Goal: Navigation & Orientation: Find specific page/section

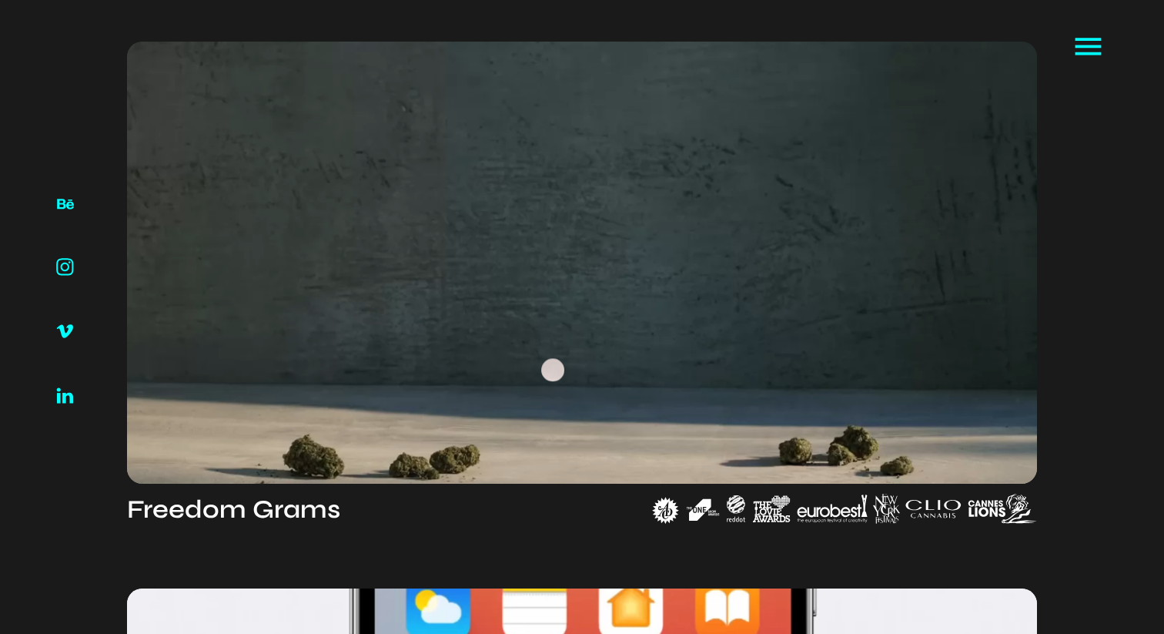
scroll to position [675, 0]
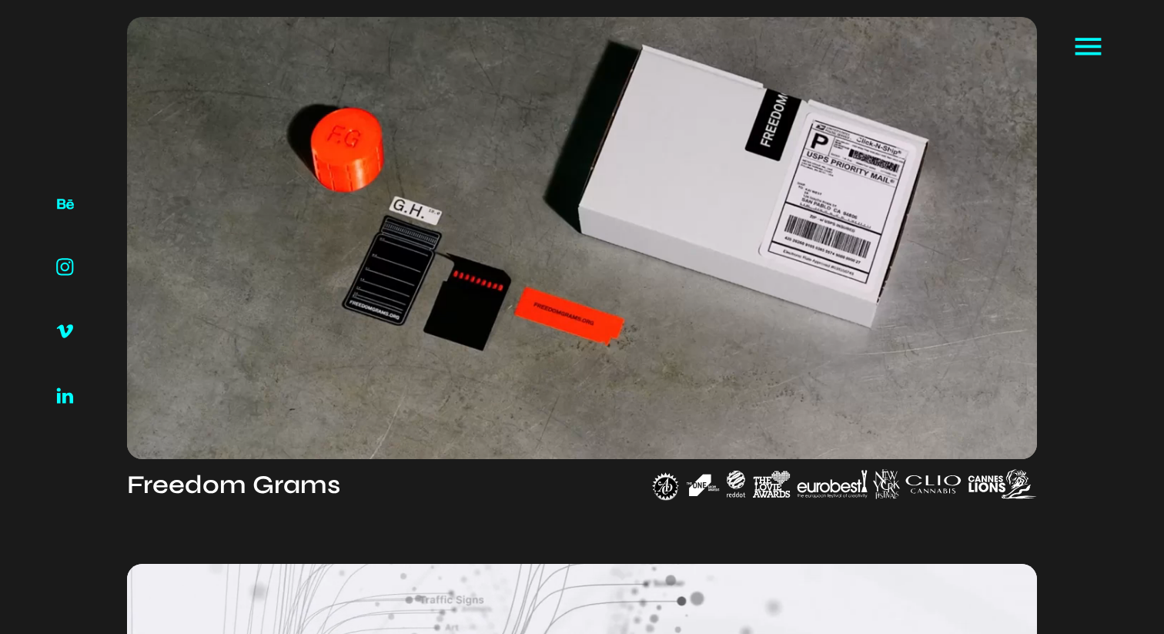
click at [666, 488] on img at bounding box center [844, 484] width 385 height 30
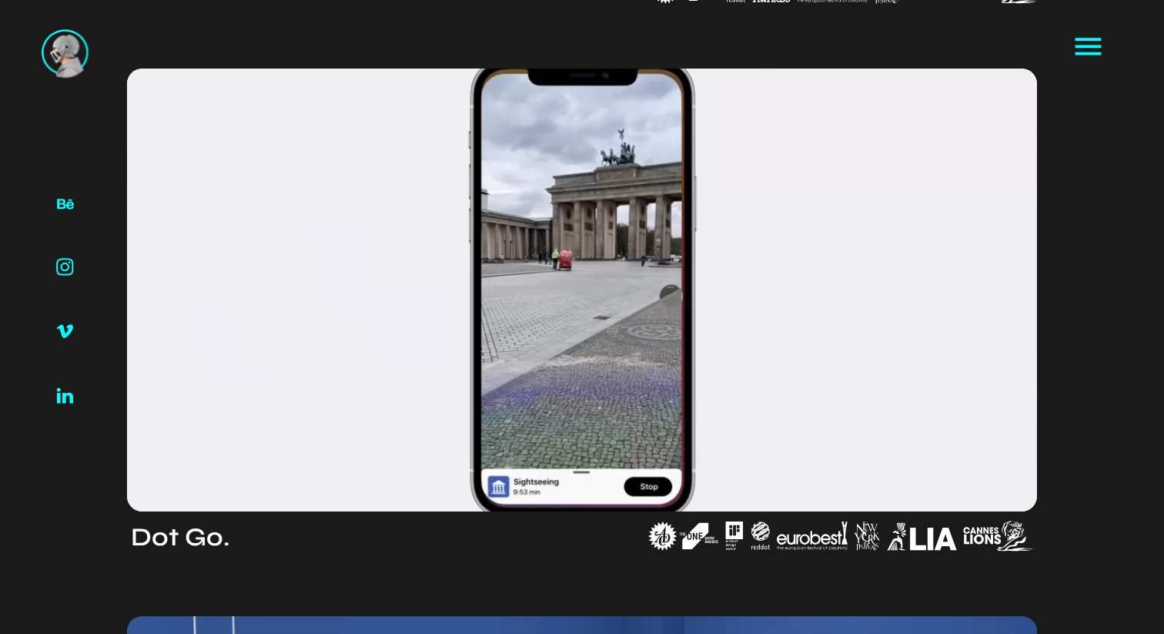
scroll to position [1180, 0]
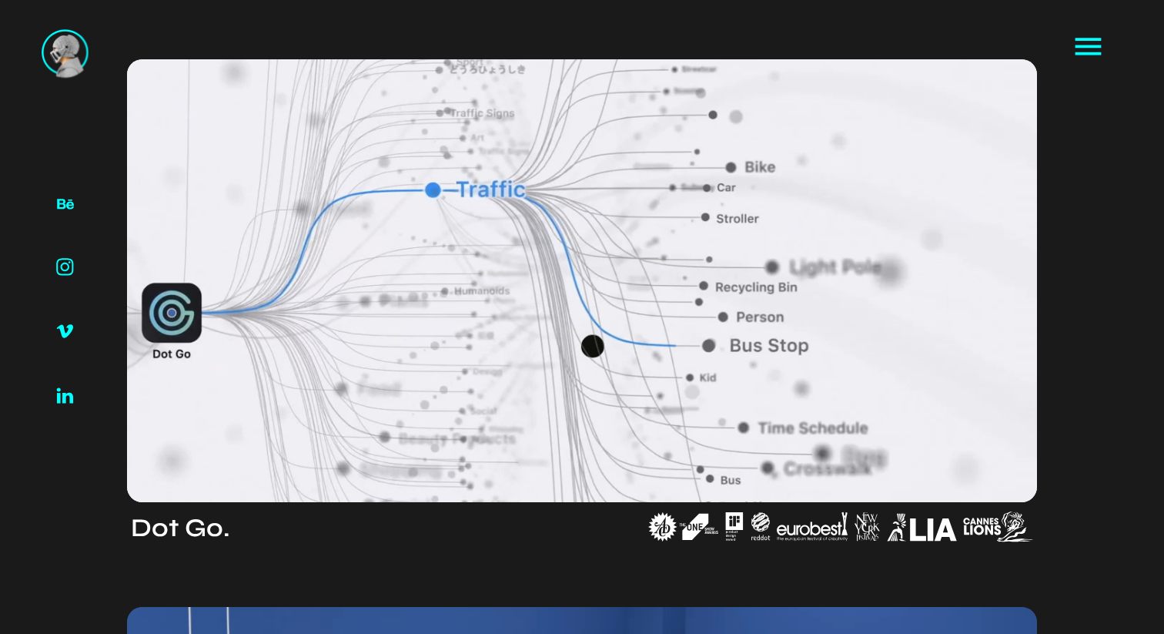
click at [593, 346] on video at bounding box center [582, 280] width 911 height 443
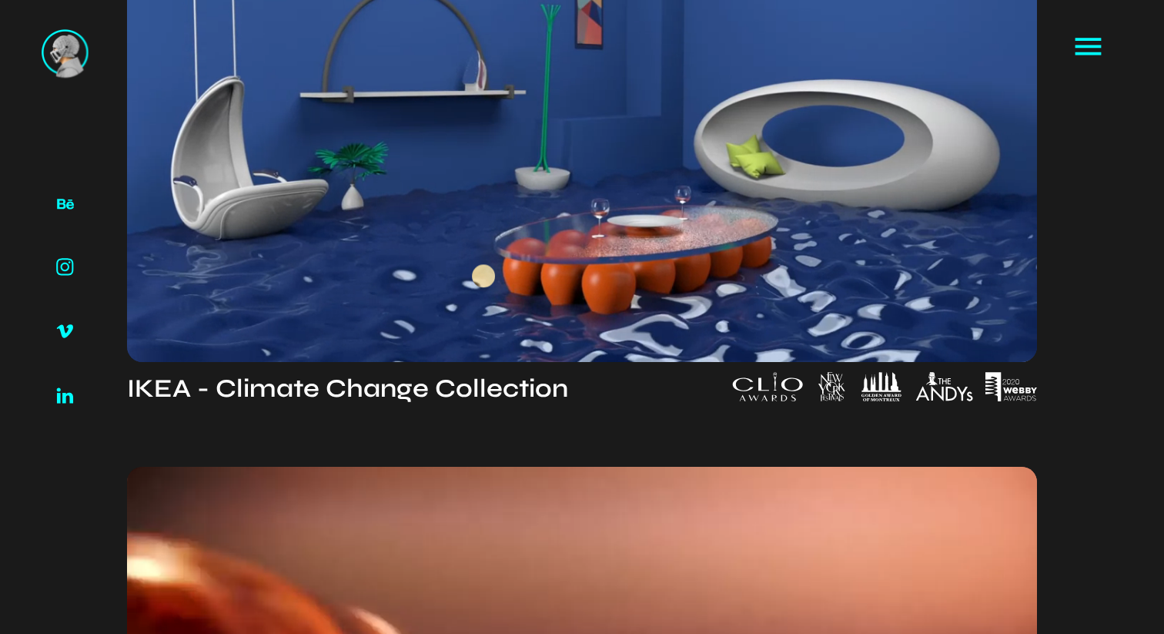
scroll to position [1864, 0]
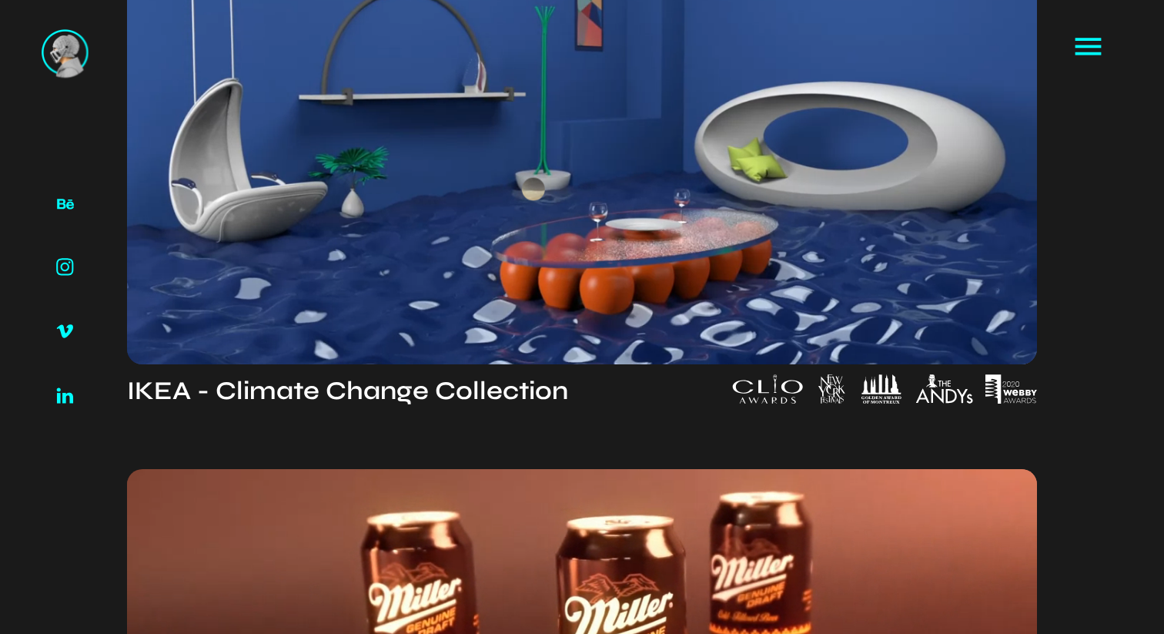
click at [534, 189] on video at bounding box center [582, 143] width 911 height 443
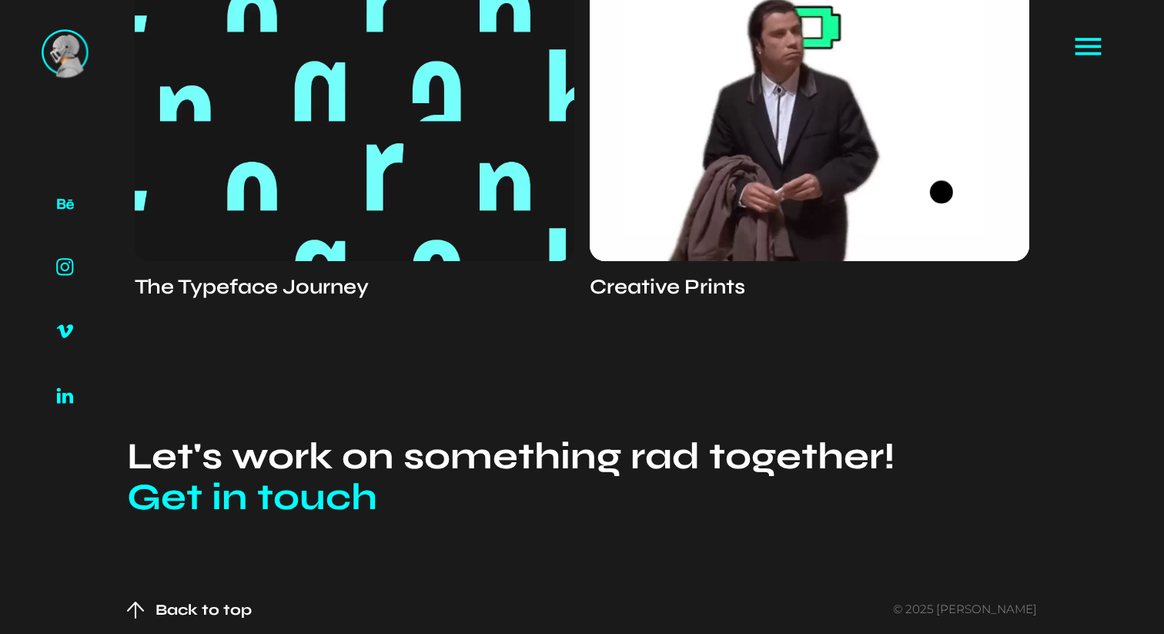
scroll to position [4562, 0]
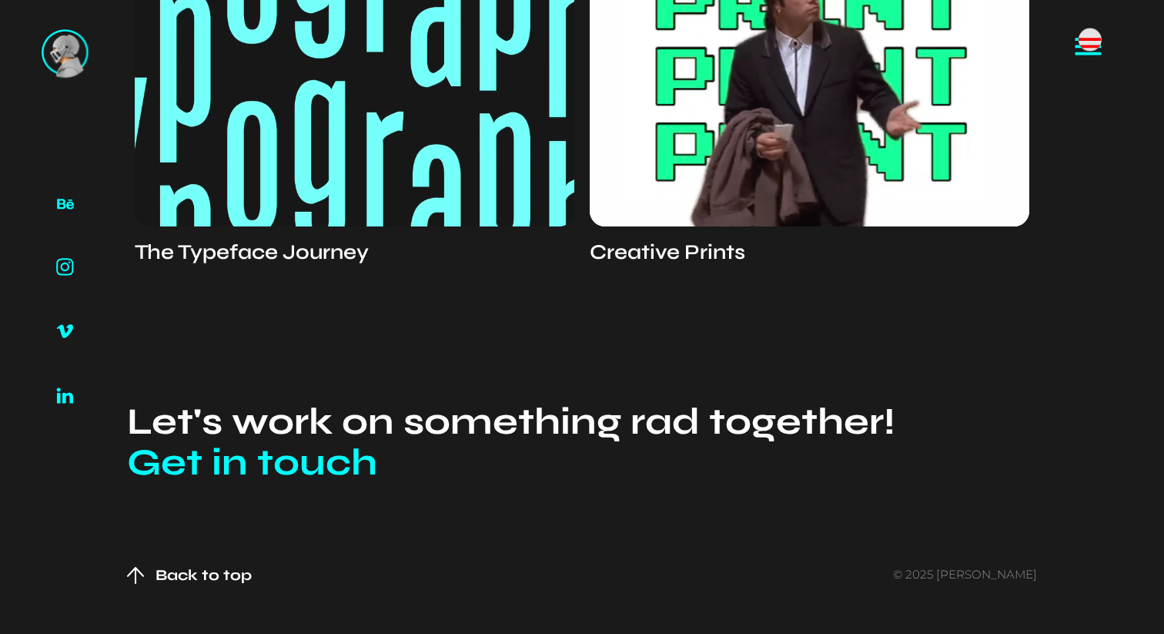
click at [1090, 39] on icon at bounding box center [1089, 39] width 26 height 3
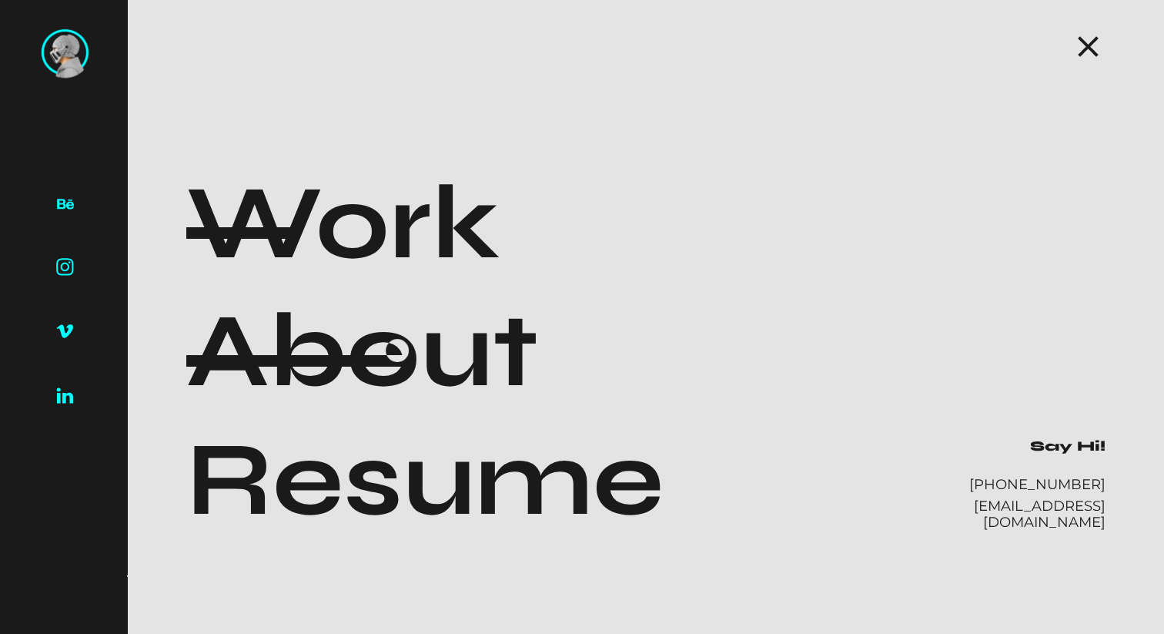
click at [397, 351] on h1 "About" at bounding box center [362, 351] width 352 height 128
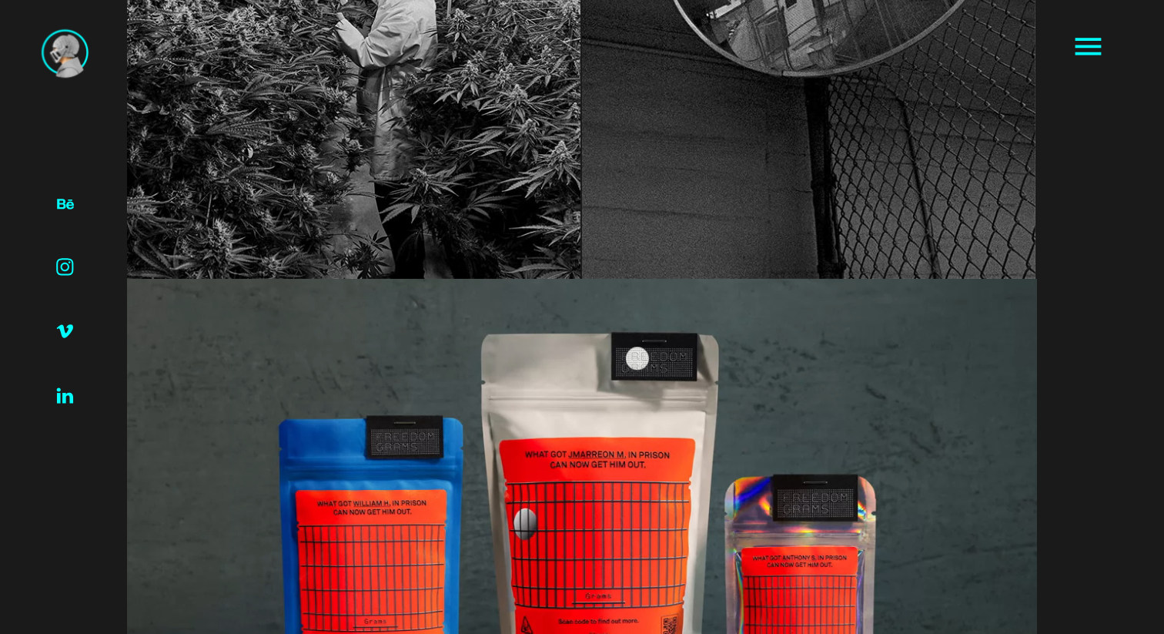
scroll to position [9272, 0]
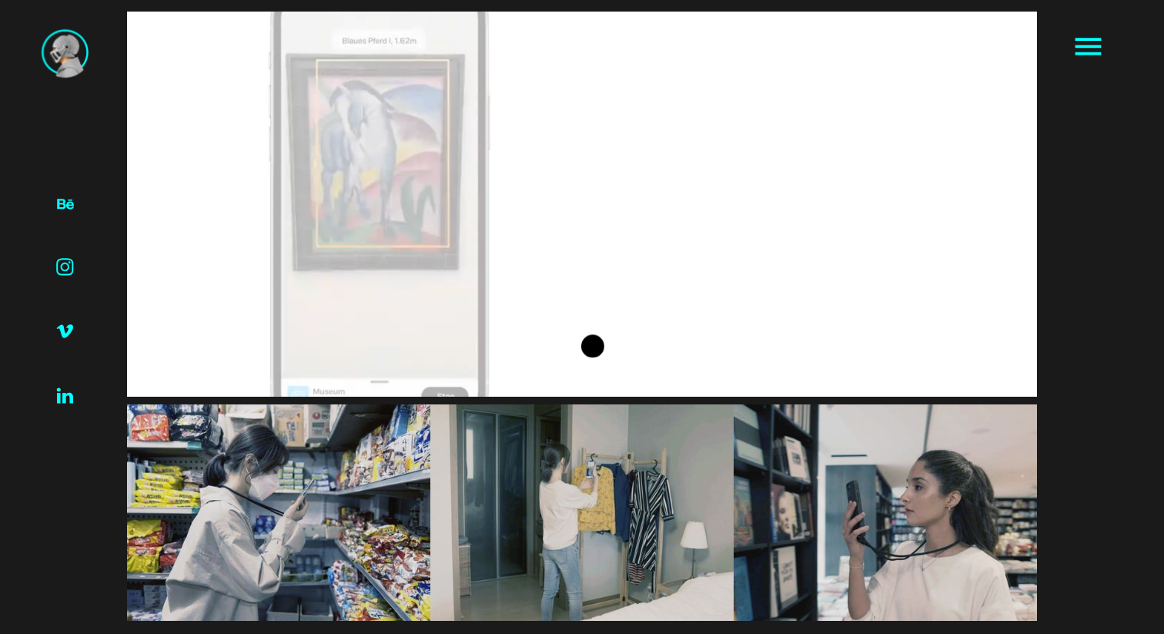
scroll to position [3518, 0]
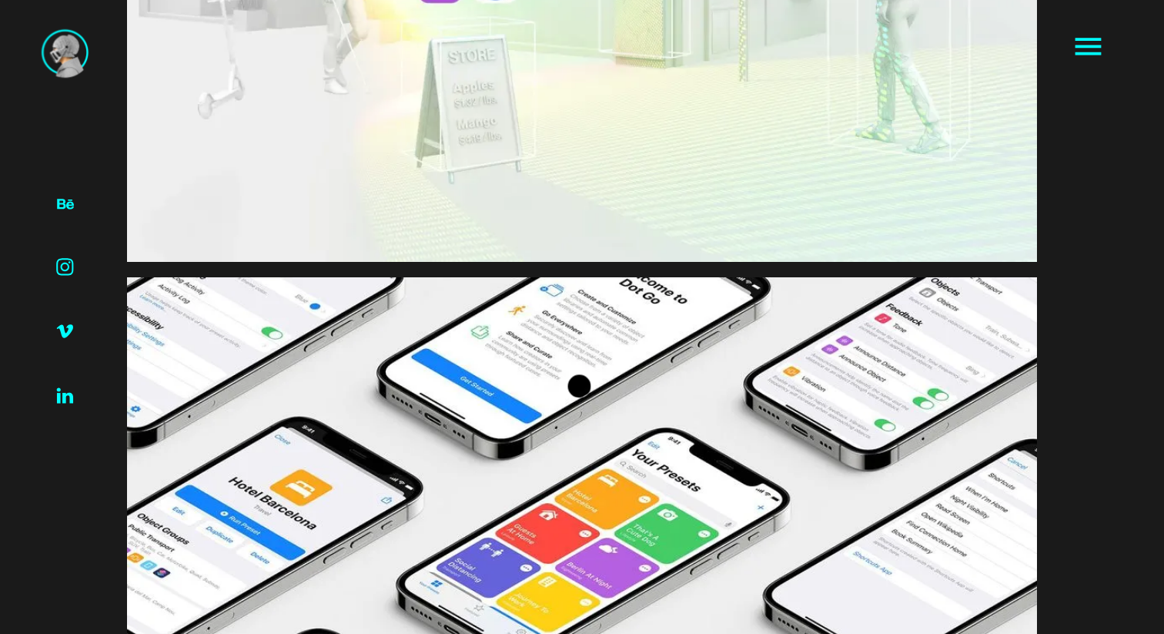
click at [579, 386] on img at bounding box center [582, 528] width 911 height 502
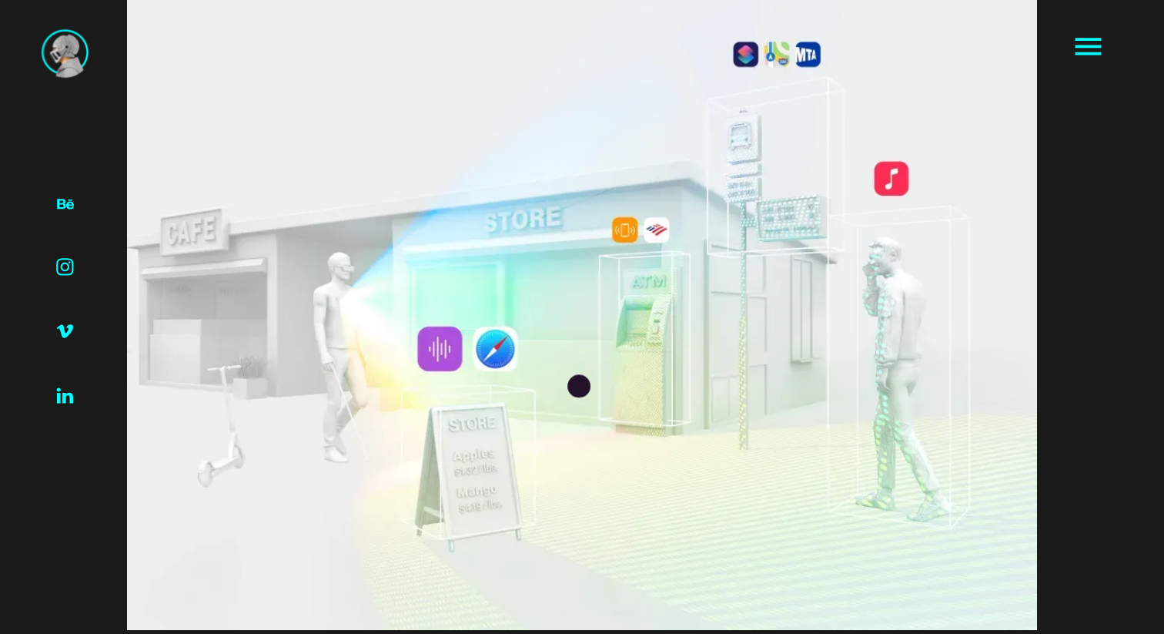
click at [579, 386] on img at bounding box center [582, 307] width 911 height 646
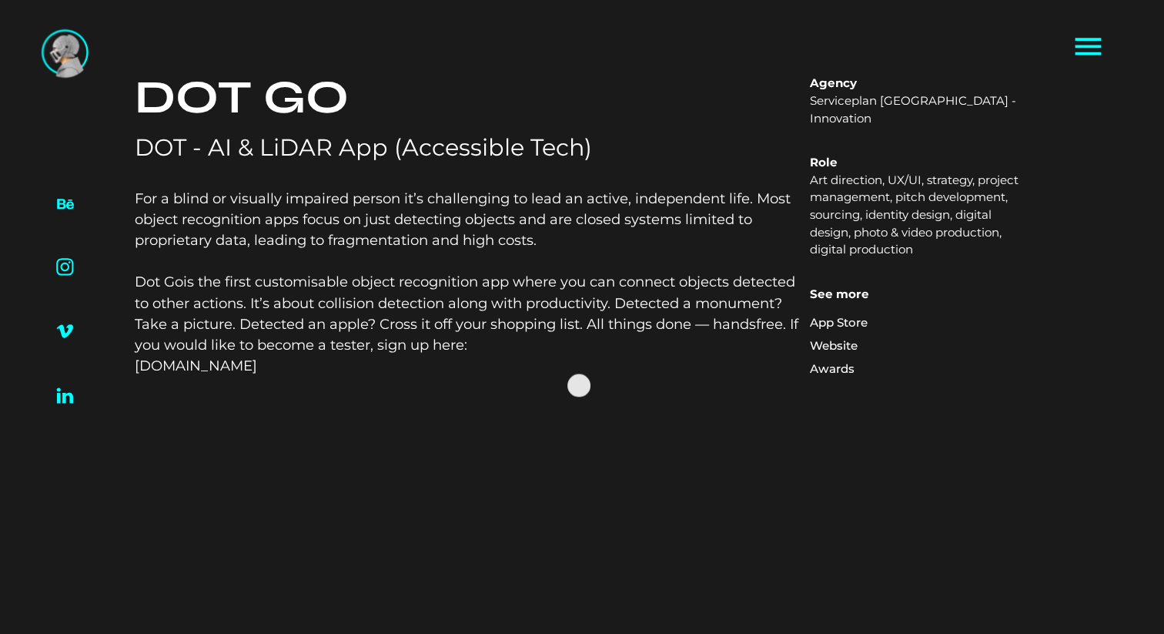
scroll to position [0, 0]
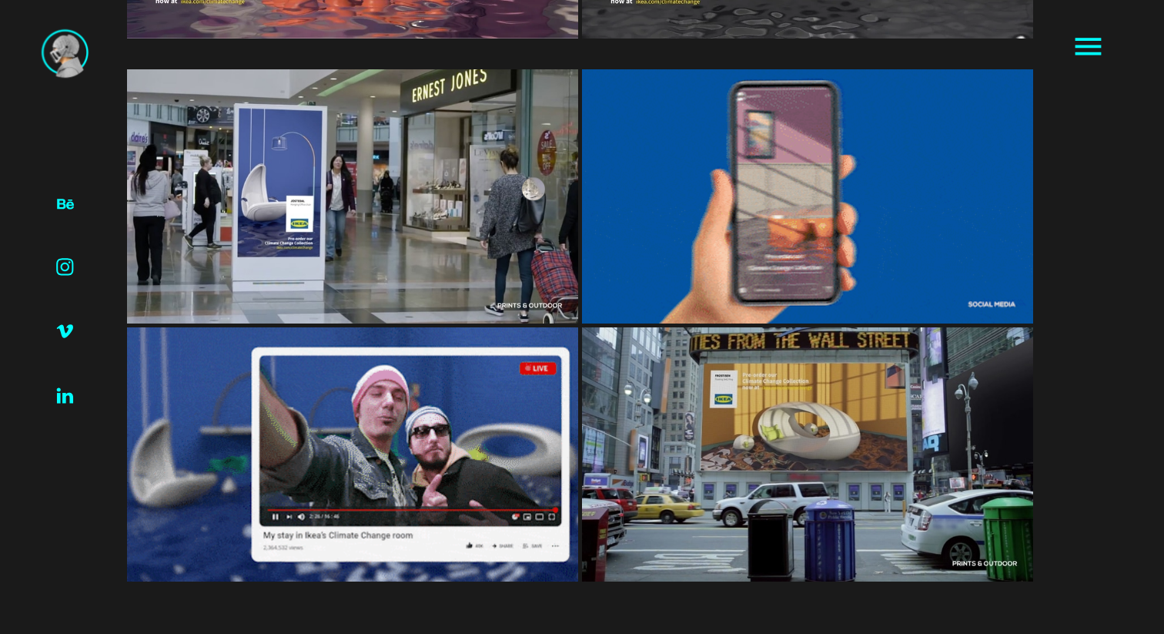
scroll to position [2161, 0]
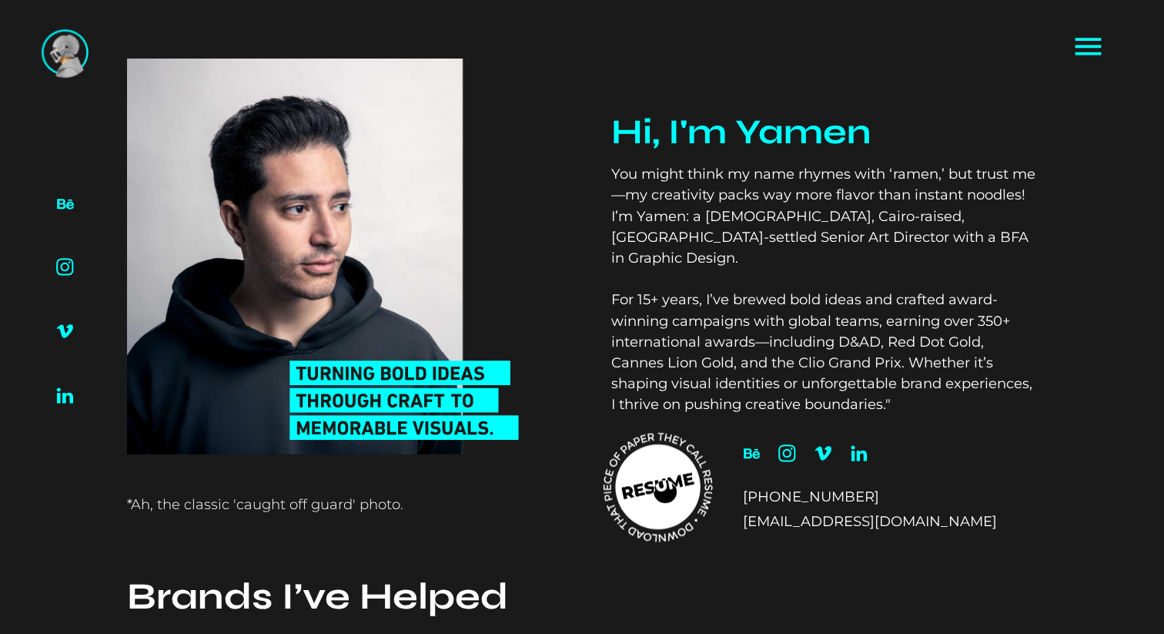
click at [665, 491] on icon at bounding box center [657, 486] width 85 height 85
